Goal: Navigation & Orientation: Find specific page/section

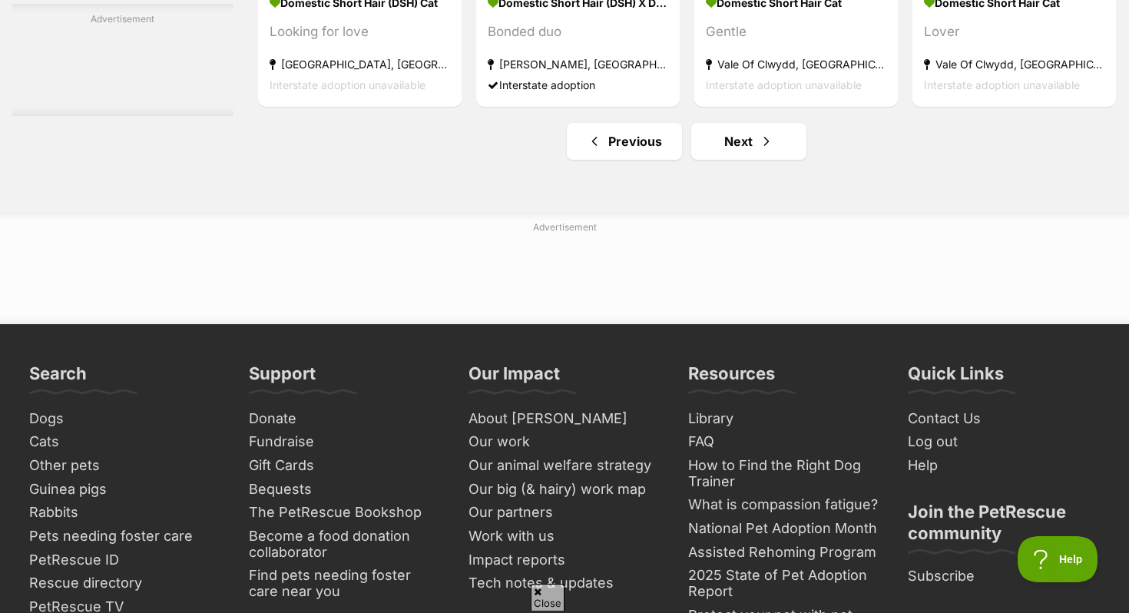
scroll to position [7466, 0]
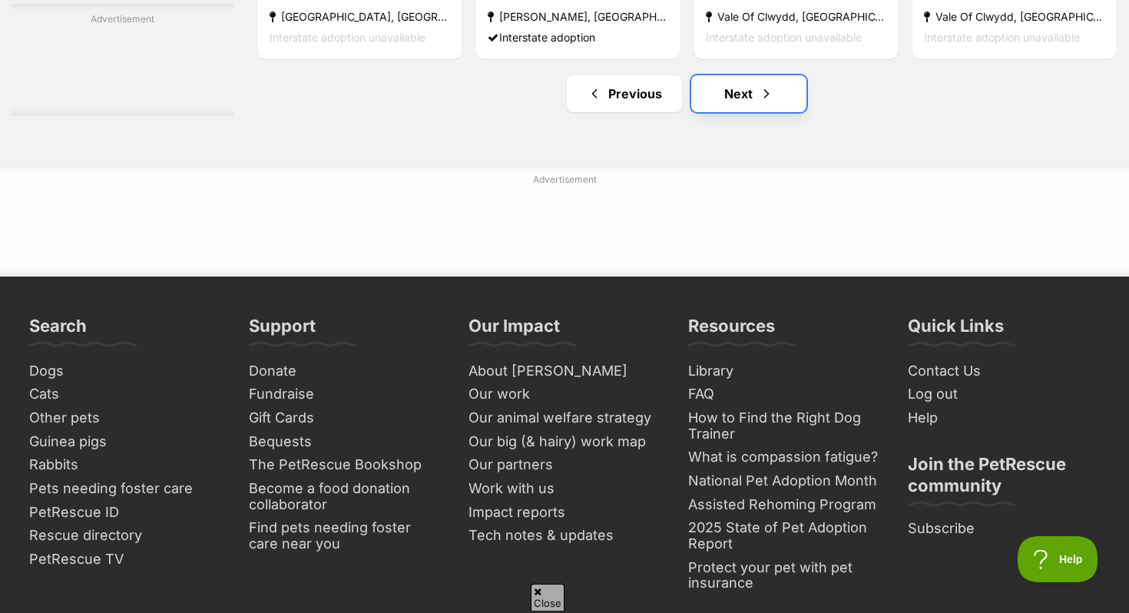
click at [751, 111] on link "Next" at bounding box center [748, 93] width 115 height 37
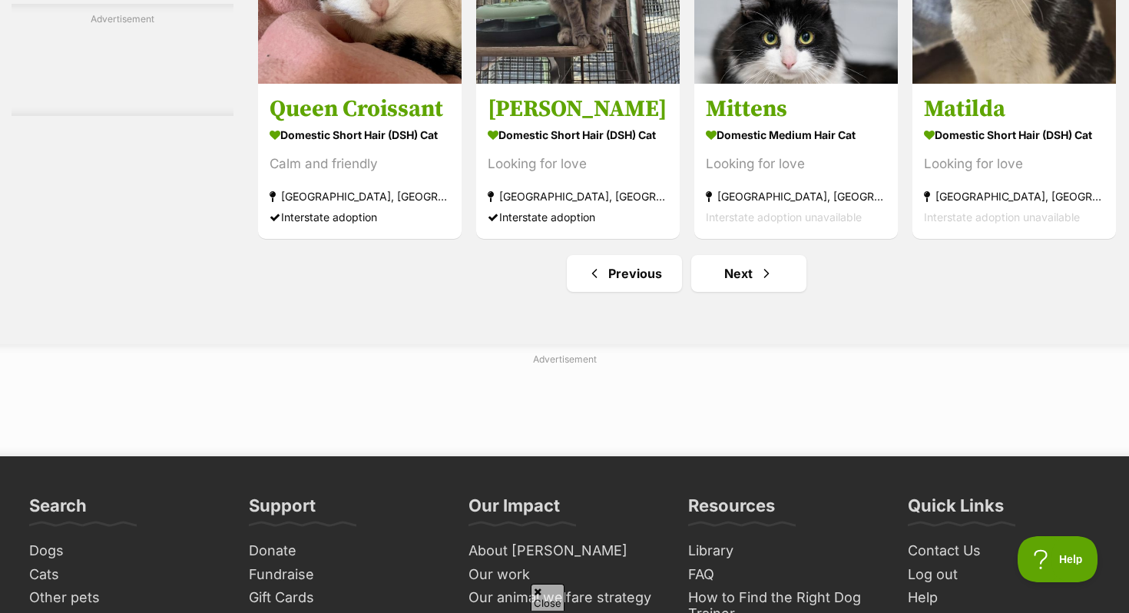
scroll to position [7187, 0]
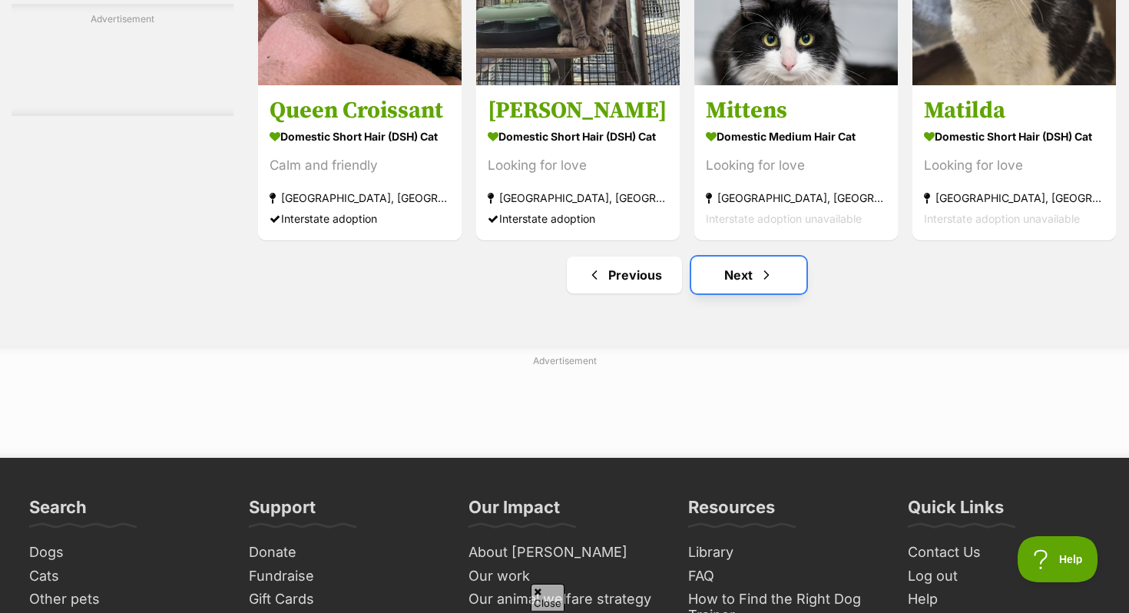
click at [747, 293] on link "Next" at bounding box center [748, 275] width 115 height 37
